Goal: Task Accomplishment & Management: Manage account settings

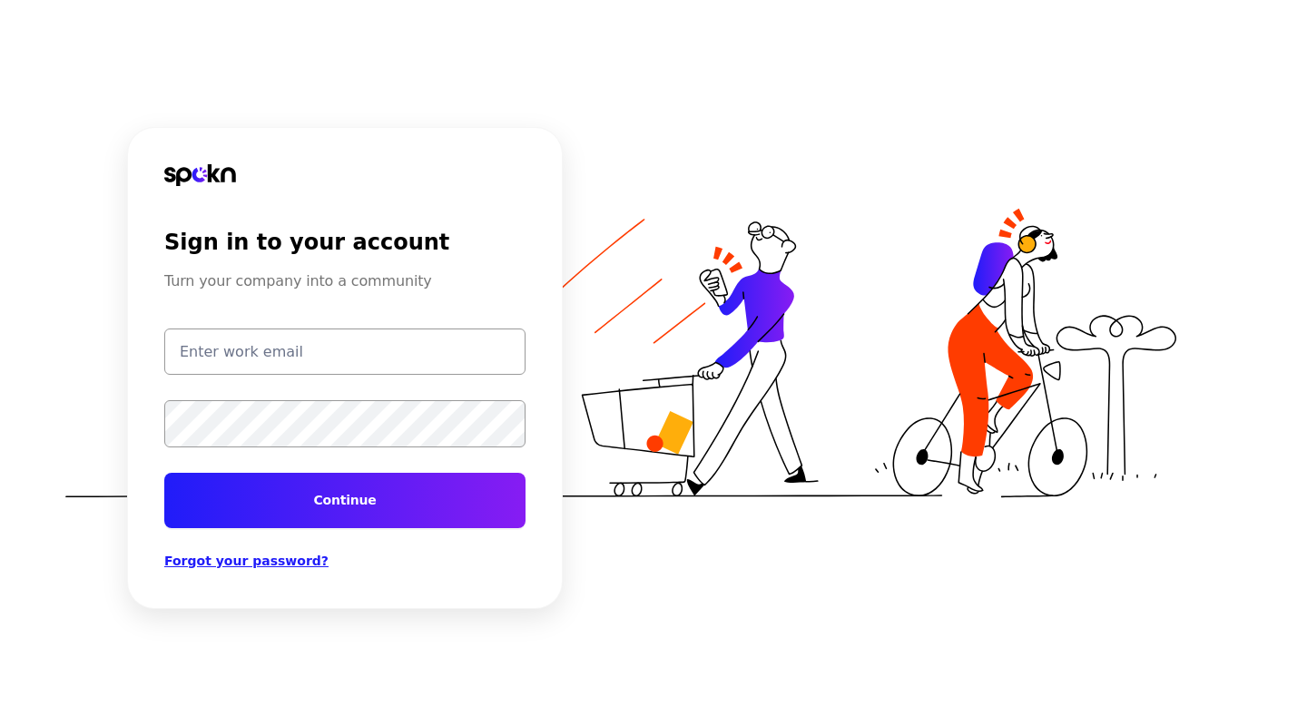
type input "[EMAIL_ADDRESS][DOMAIN_NAME]"
click at [378, 491] on button "Continue" at bounding box center [344, 500] width 361 height 55
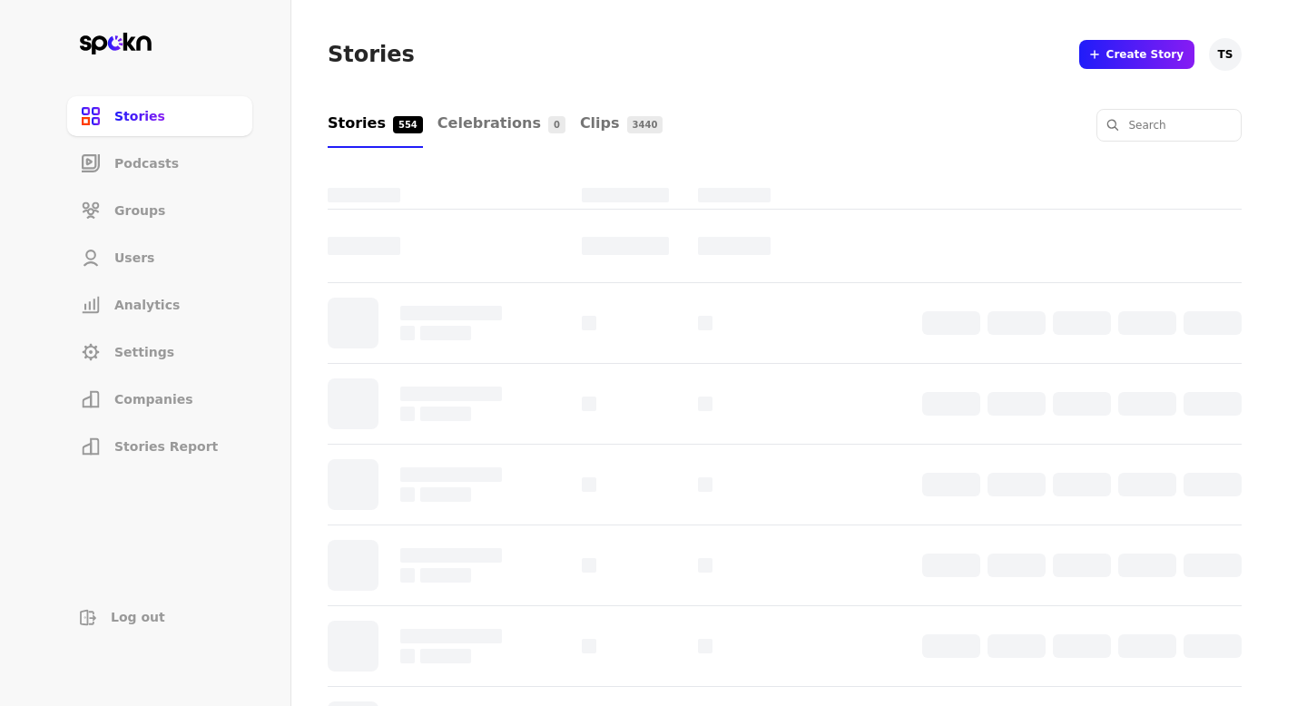
click at [178, 402] on span "Companies" at bounding box center [153, 399] width 79 height 18
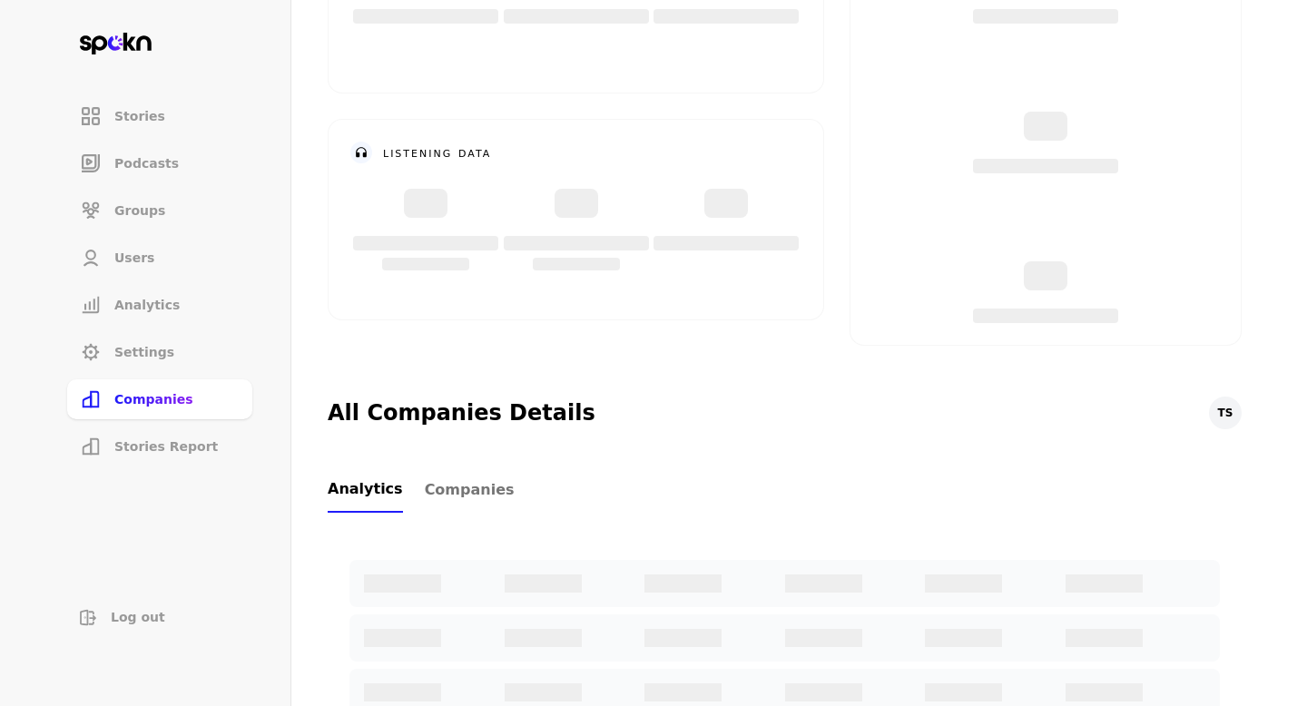
scroll to position [267, 0]
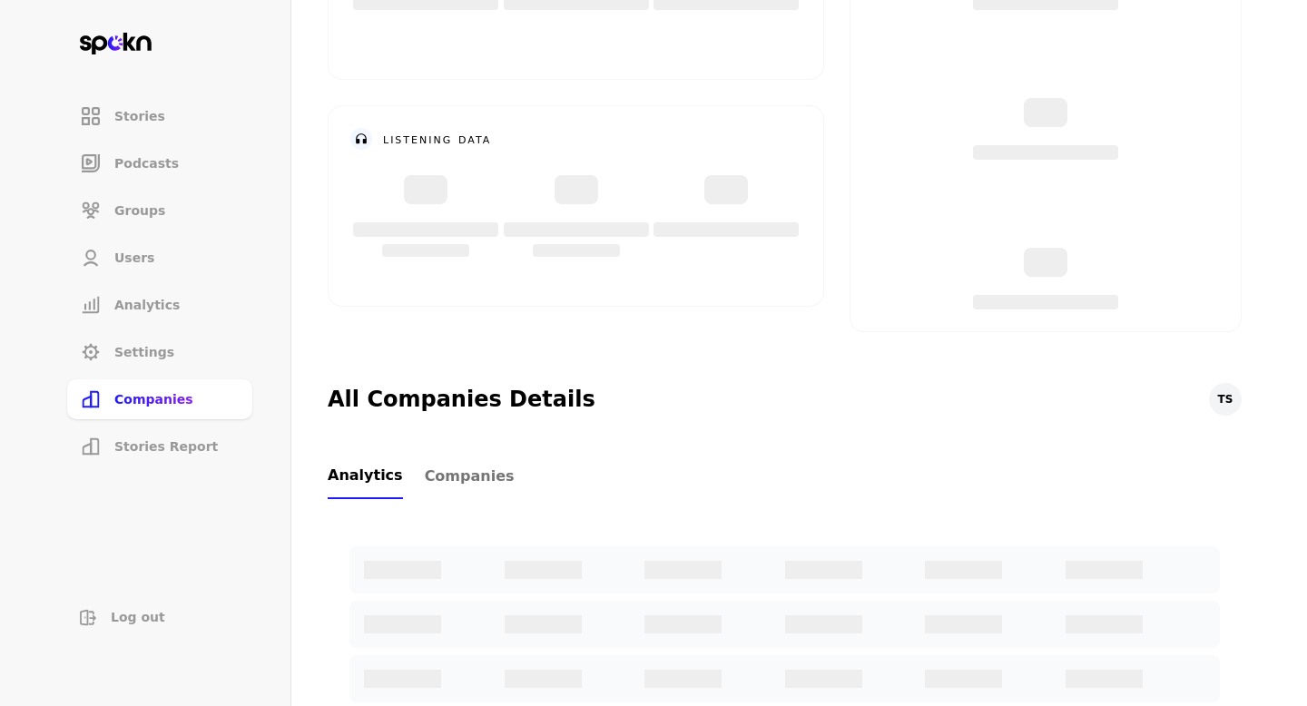
click at [458, 485] on span "Companies" at bounding box center [470, 477] width 90 height 22
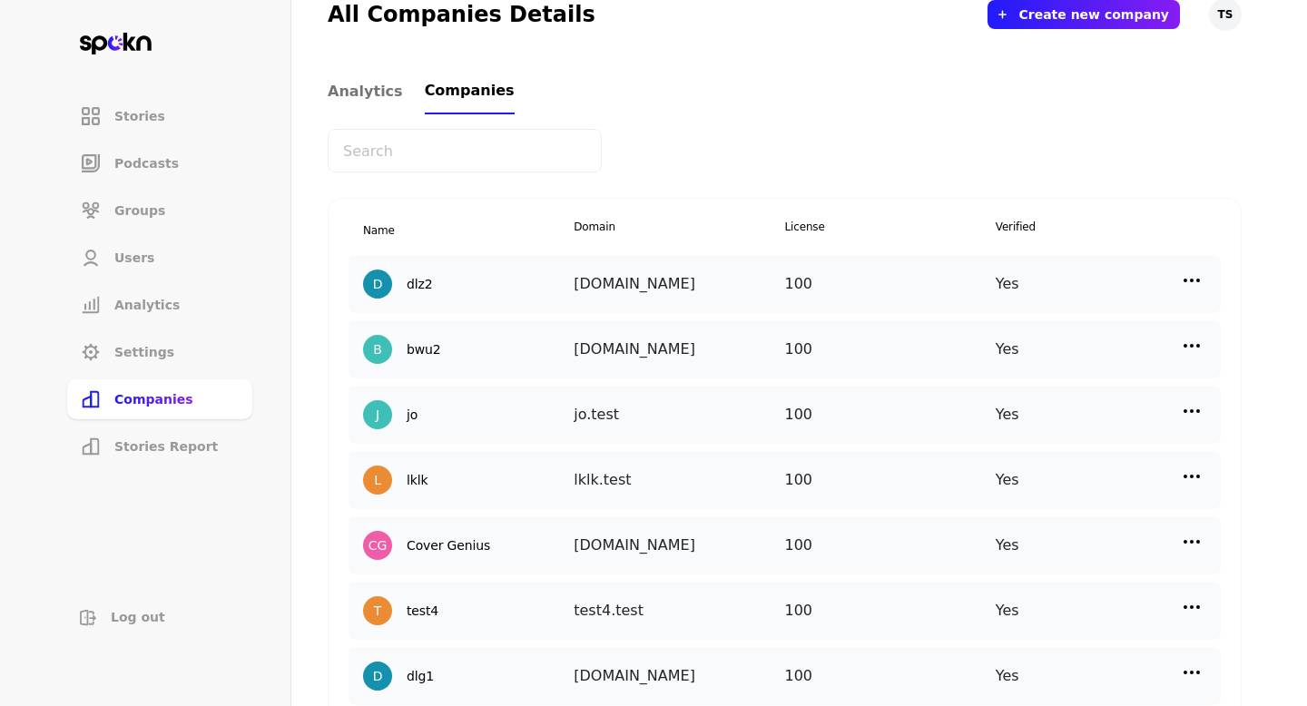
scroll to position [655, 0]
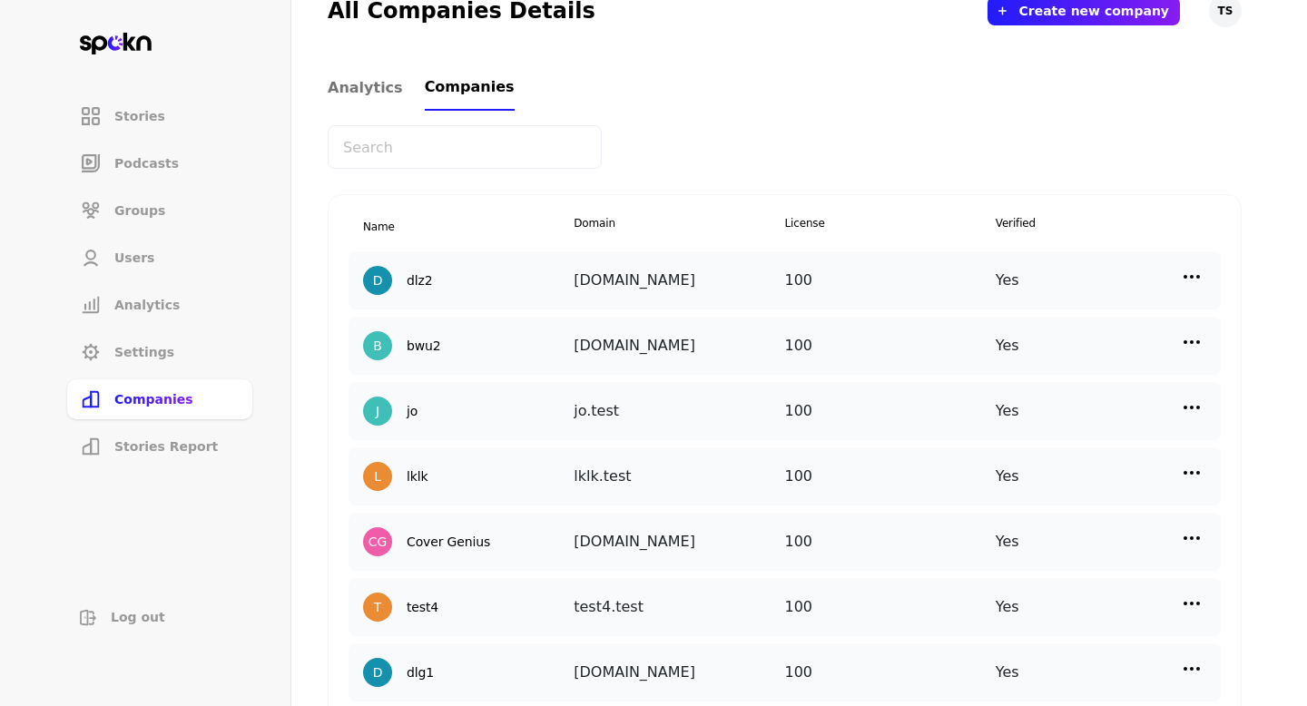
click at [1191, 270] on img at bounding box center [1192, 277] width 22 height 22
click at [993, 320] on p "Edit" at bounding box center [997, 315] width 25 height 20
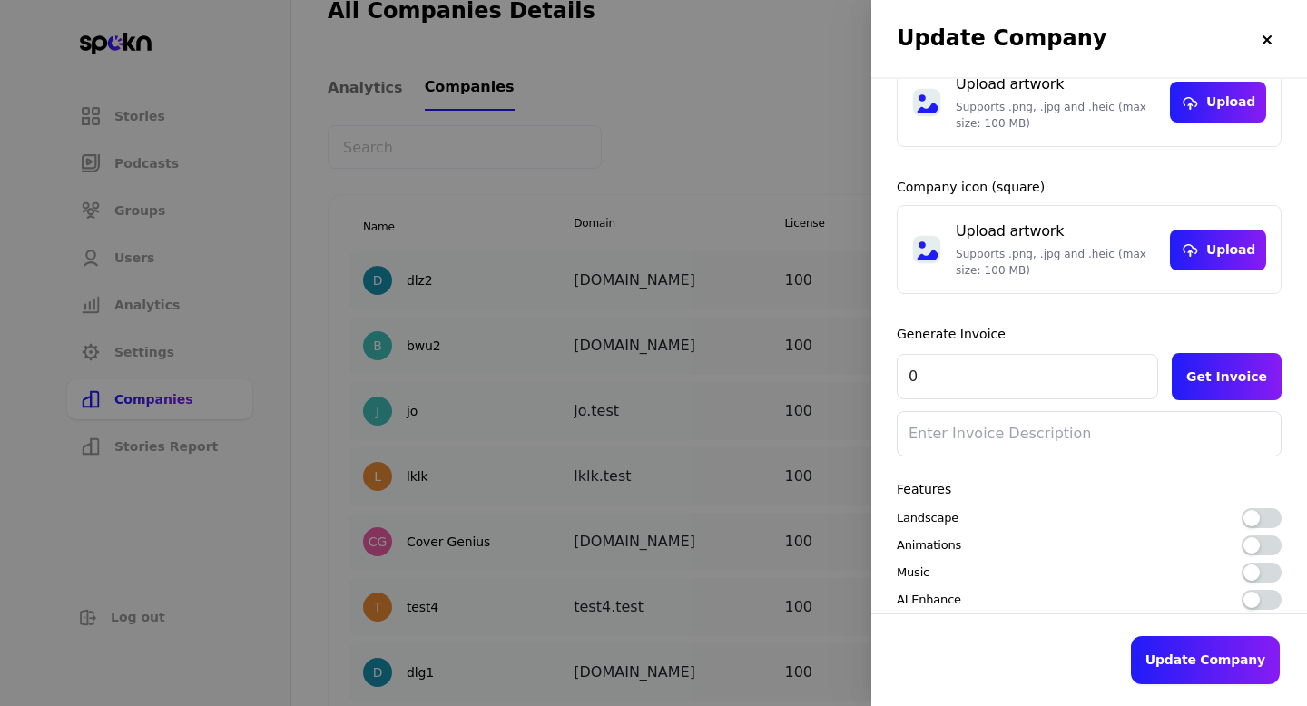
scroll to position [309, 0]
